Goal: Information Seeking & Learning: Learn about a topic

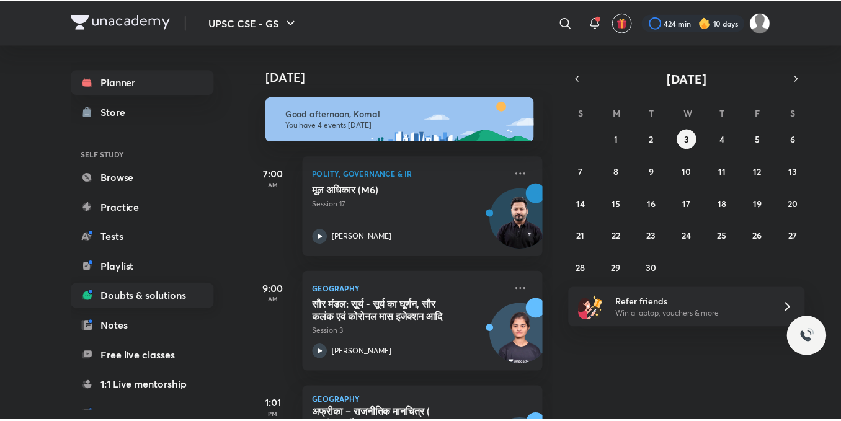
scroll to position [124, 0]
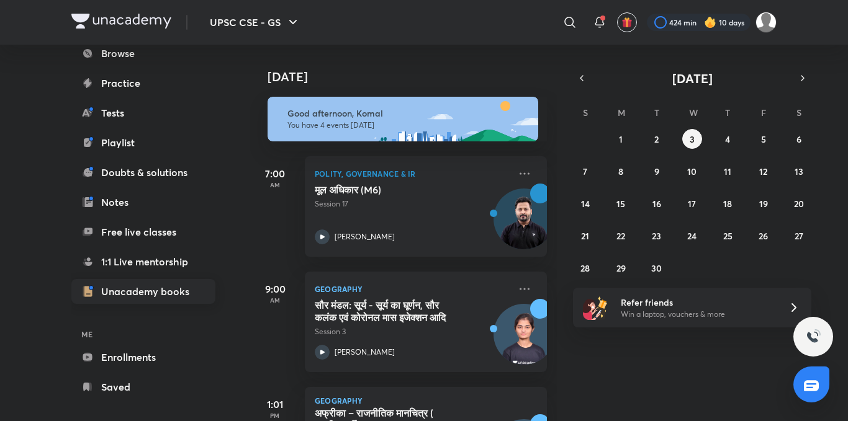
click at [133, 289] on link "Unacademy books" at bounding box center [143, 291] width 144 height 25
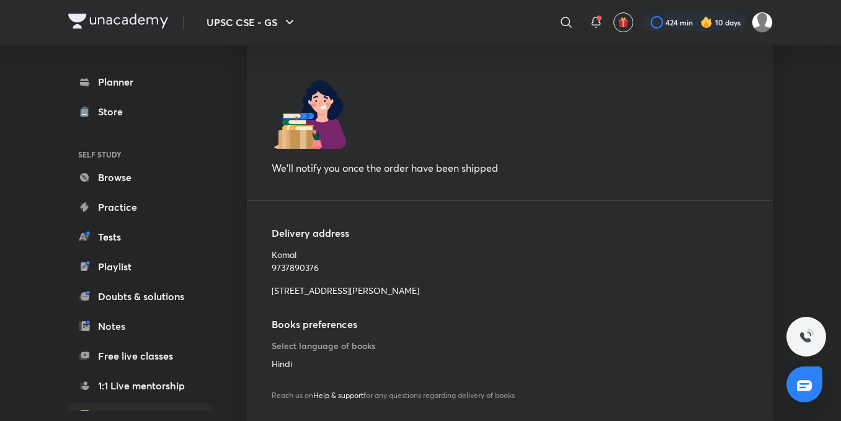
scroll to position [186, 0]
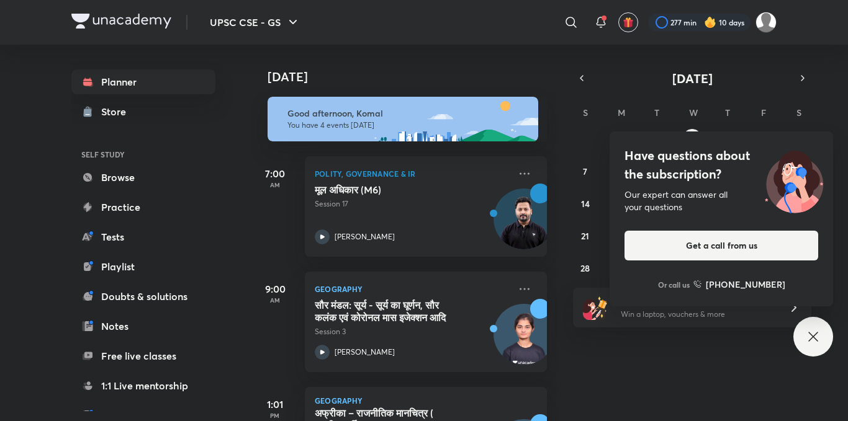
scroll to position [146, 0]
